Goal: Information Seeking & Learning: Learn about a topic

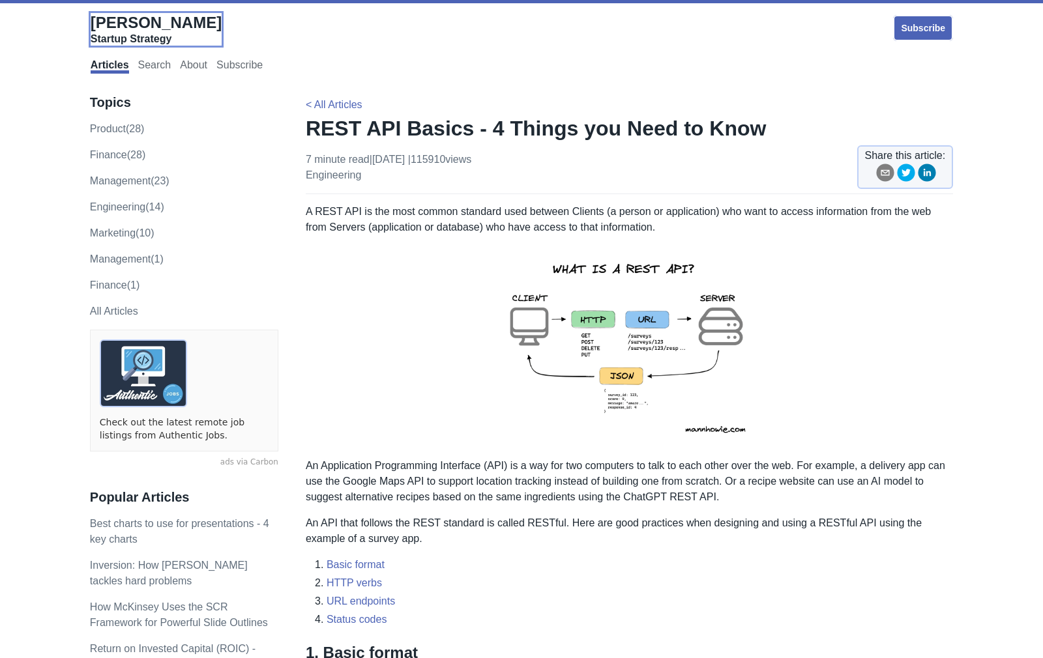
click at [122, 23] on span "[PERSON_NAME]" at bounding box center [156, 23] width 131 height 18
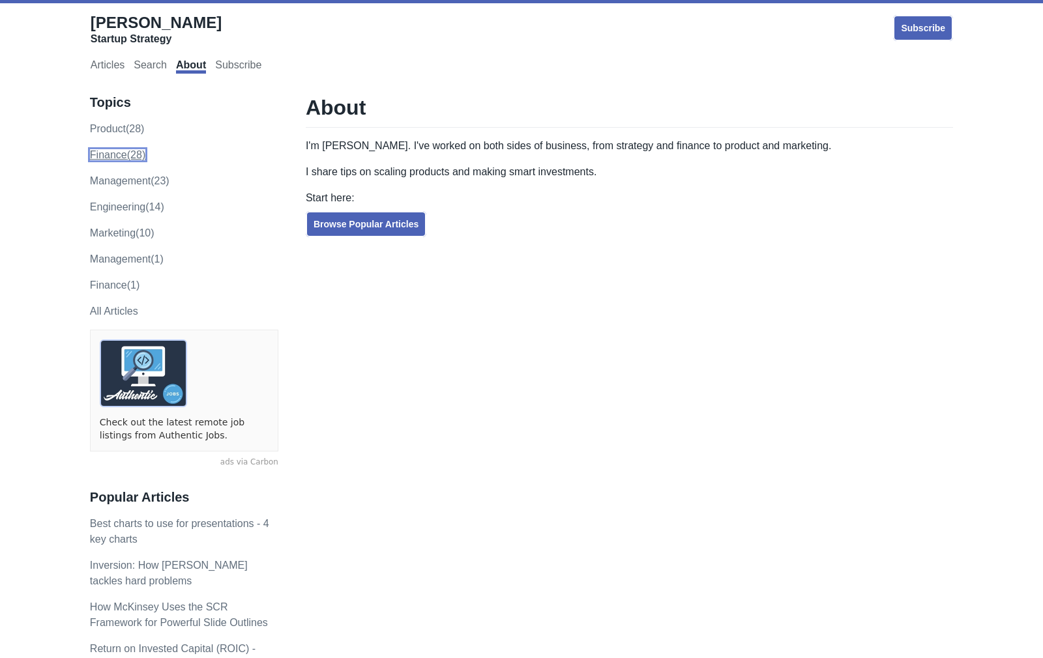
click at [118, 155] on link "finance (28)" at bounding box center [117, 154] width 55 height 11
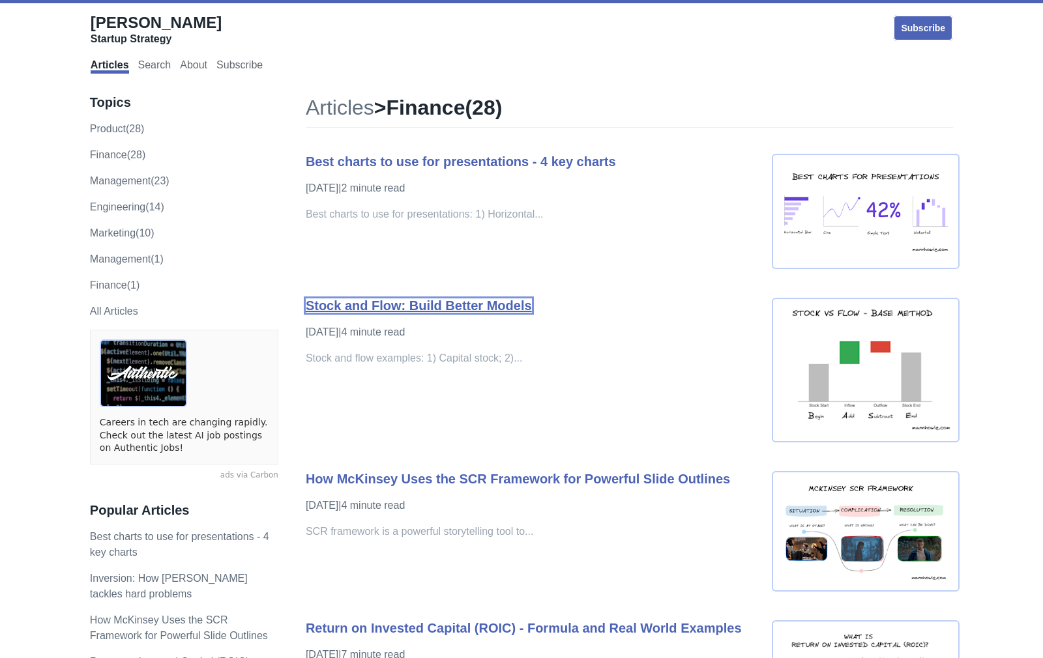
click at [488, 313] on link "Stock and Flow: Build Better Models" at bounding box center [419, 306] width 226 height 14
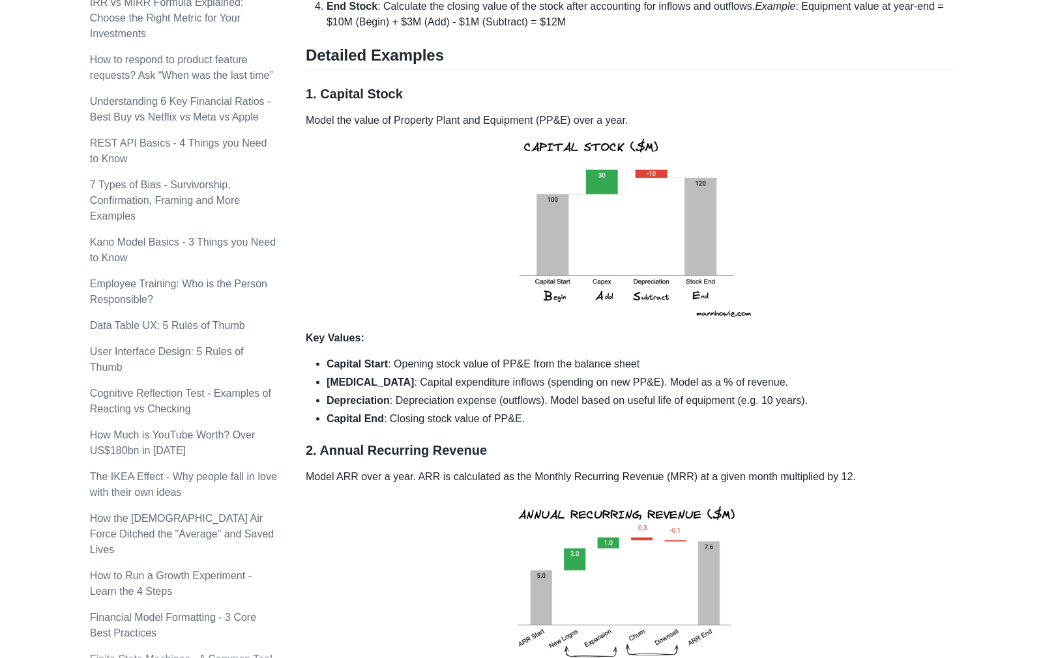
scroll to position [732, 0]
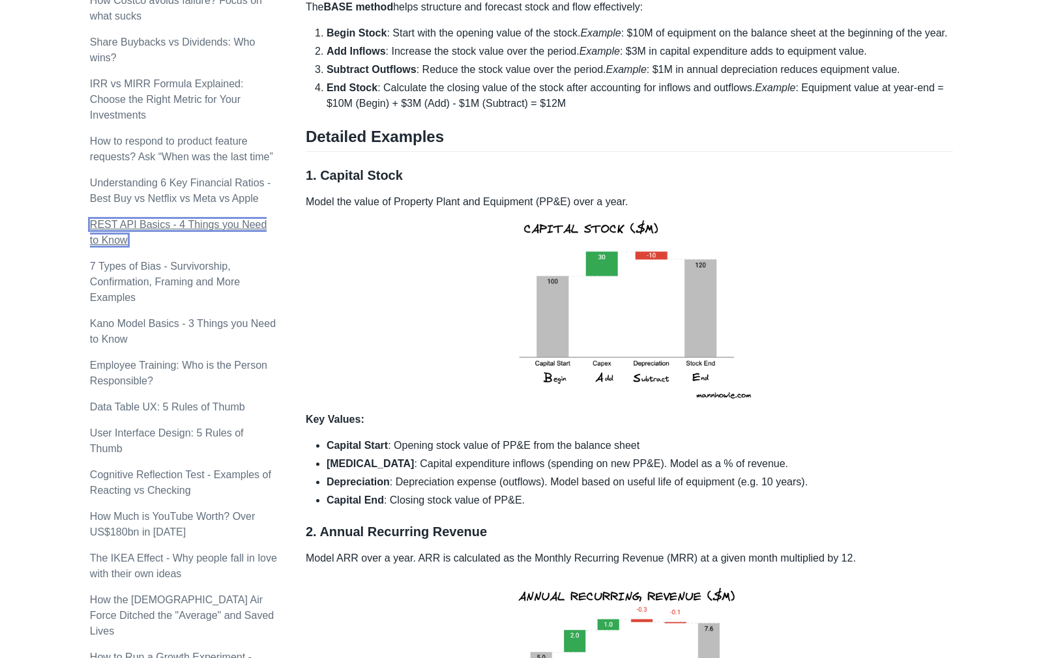
click at [199, 226] on link "REST API Basics - 4 Things you Need to Know" at bounding box center [178, 232] width 177 height 27
